Goal: Browse casually

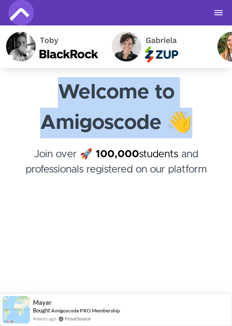
drag, startPoint x: 58, startPoint y: 99, endPoint x: 203, endPoint y: 113, distance: 145.5
click at [203, 113] on h1 "Welcome to Amigoscode 👋" at bounding box center [116, 107] width 216 height 61
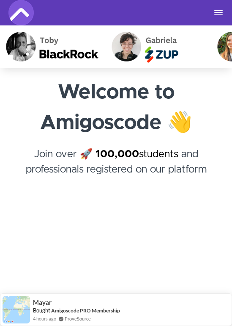
click at [202, 161] on h4 "Join over 🚀 100,000 students and professionals registered on our platform ﻿" at bounding box center [116, 170] width 216 height 46
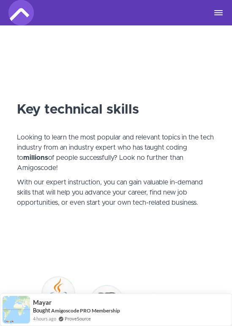
scroll to position [508, 0]
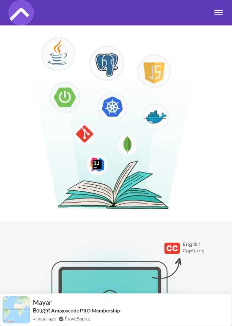
click at [219, 15] on div "Courses Business and Teams Roadmap 🆕 Join the Community Successful Stories 🥳 Lo…" at bounding box center [116, 12] width 216 height 25
click at [217, 12] on button "Toggle navigation" at bounding box center [219, 12] width 10 height 7
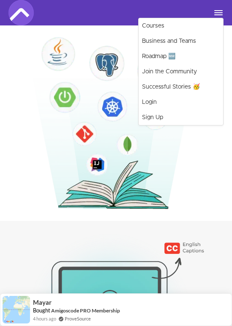
click at [217, 12] on button "Toggle navigation" at bounding box center [219, 12] width 10 height 7
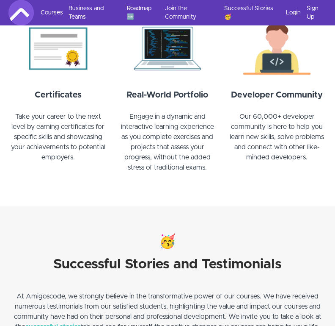
scroll to position [847, 0]
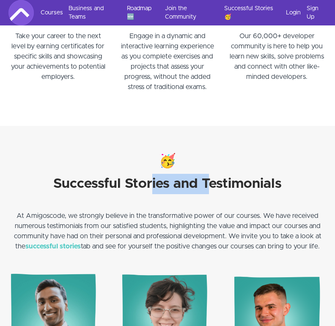
drag, startPoint x: 153, startPoint y: 177, endPoint x: 208, endPoint y: 177, distance: 55.0
click at [208, 177] on strong "Successful Stories and Testimonials" at bounding box center [167, 184] width 229 height 14
click at [199, 214] on p "At Amigoscode, we strongly believe in the transformative power of our courses. …" at bounding box center [167, 230] width 313 height 41
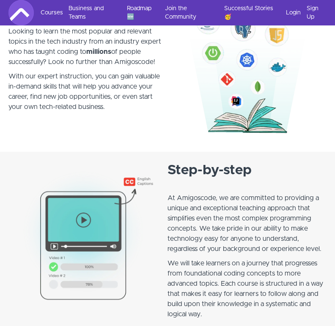
scroll to position [423, 0]
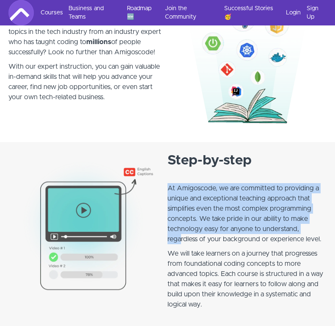
drag, startPoint x: 170, startPoint y: 187, endPoint x: 181, endPoint y: 243, distance: 57.0
click at [181, 243] on p "At Amigoscode, we are committed to providing a unique and exceptional teaching …" at bounding box center [247, 208] width 159 height 71
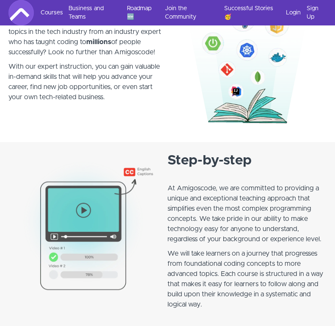
click at [195, 257] on p "We will take learners on a journey that progresses from foundational coding con…" at bounding box center [247, 283] width 159 height 71
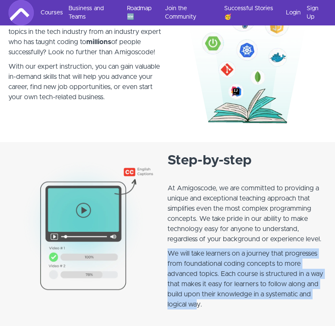
drag, startPoint x: 170, startPoint y: 254, endPoint x: 199, endPoint y: 308, distance: 61.9
click at [199, 308] on p "We will take learners on a journey that progresses from foundational coding con…" at bounding box center [247, 283] width 159 height 71
click at [201, 266] on p "We will take learners on a journey that progresses from foundational coding con…" at bounding box center [247, 283] width 159 height 71
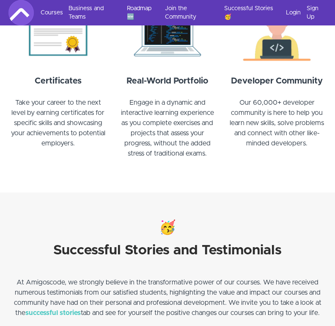
scroll to position [889, 0]
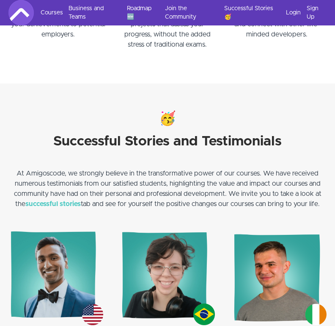
click at [232, 209] on div "🥳 Successful Stories and Testimonials At Amigoscode, we strongly believe in the…" at bounding box center [167, 161] width 313 height 104
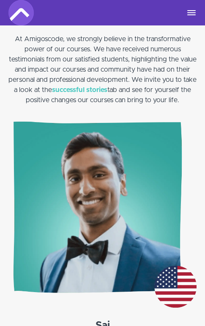
scroll to position [1864, 0]
